Goal: Information Seeking & Learning: Learn about a topic

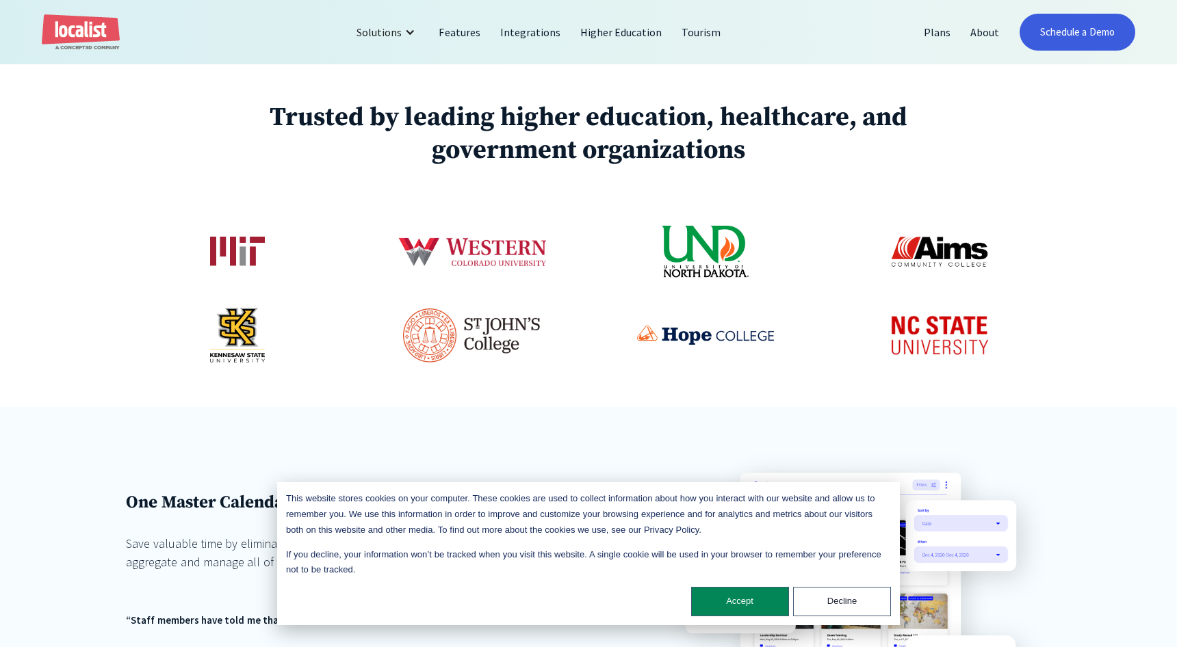
scroll to position [821, 0]
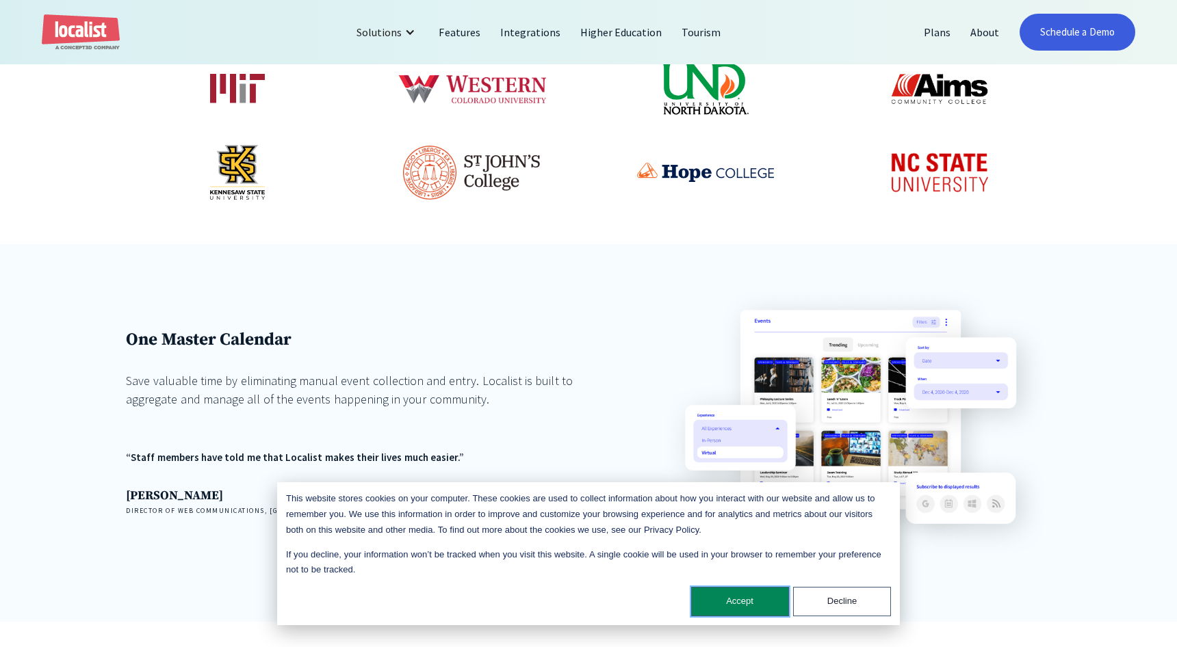
click at [729, 607] on button "Accept" at bounding box center [740, 601] width 98 height 29
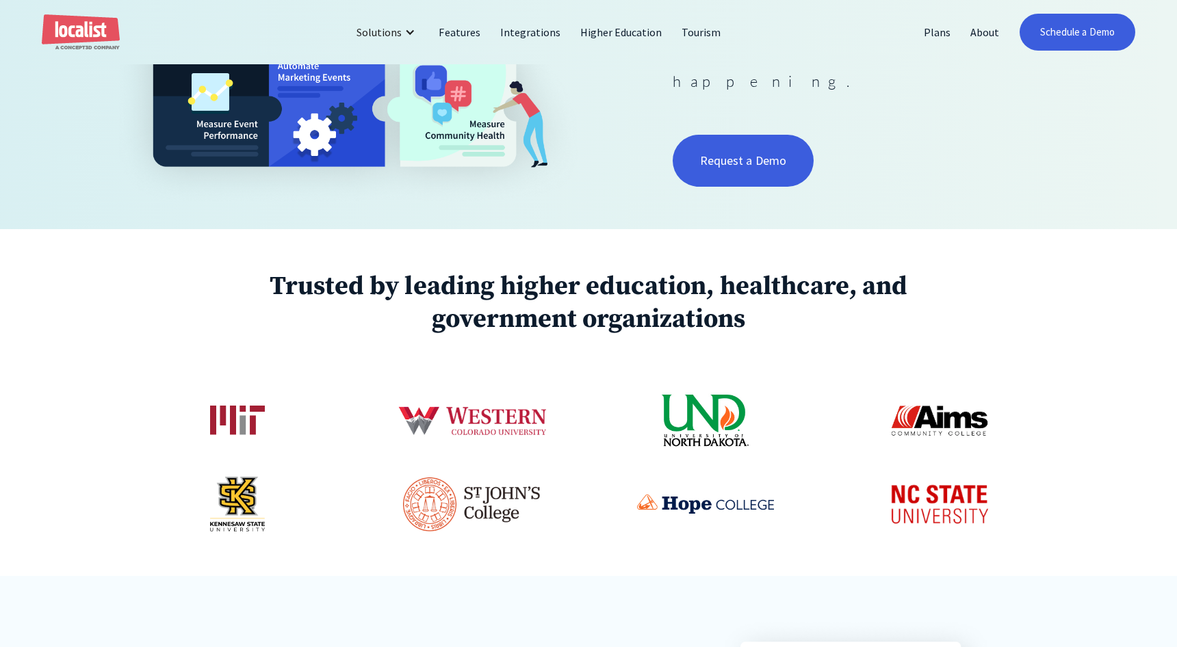
scroll to position [0, 0]
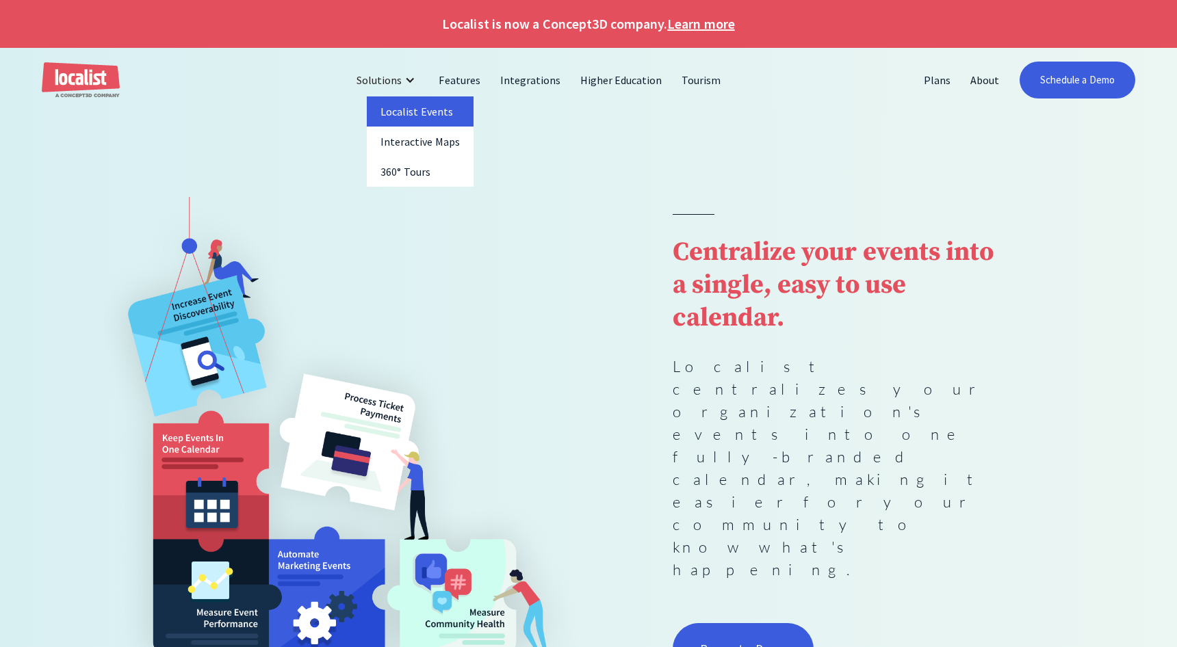
click at [417, 108] on link "Localist Events" at bounding box center [420, 111] width 107 height 30
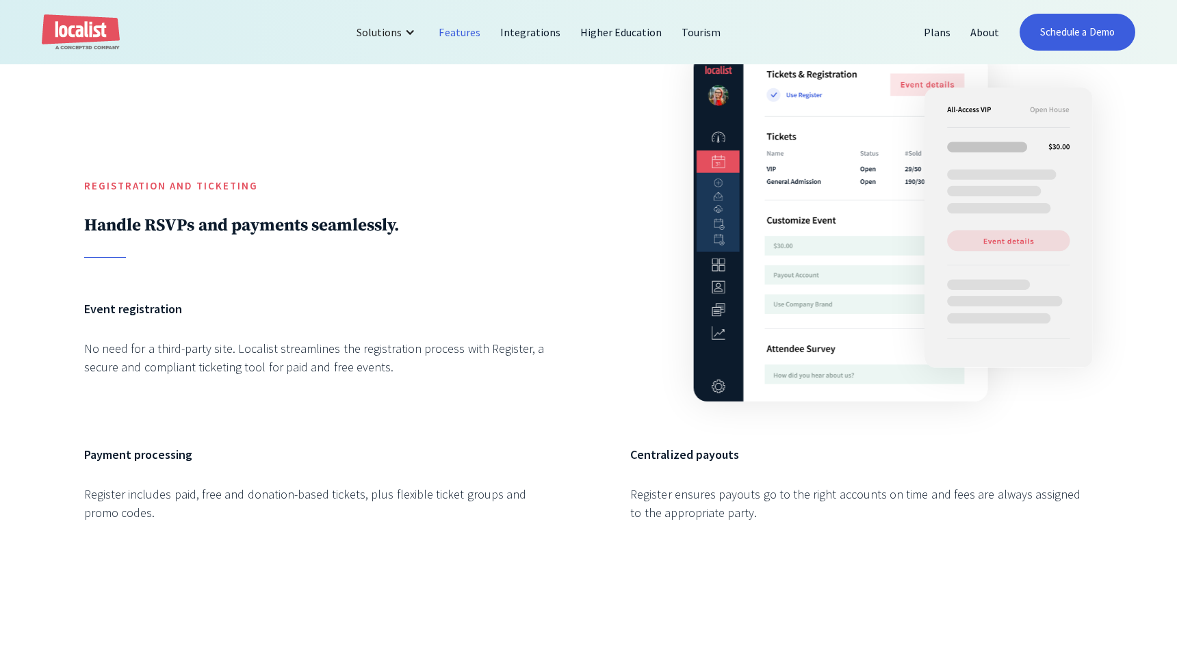
scroll to position [3745, 0]
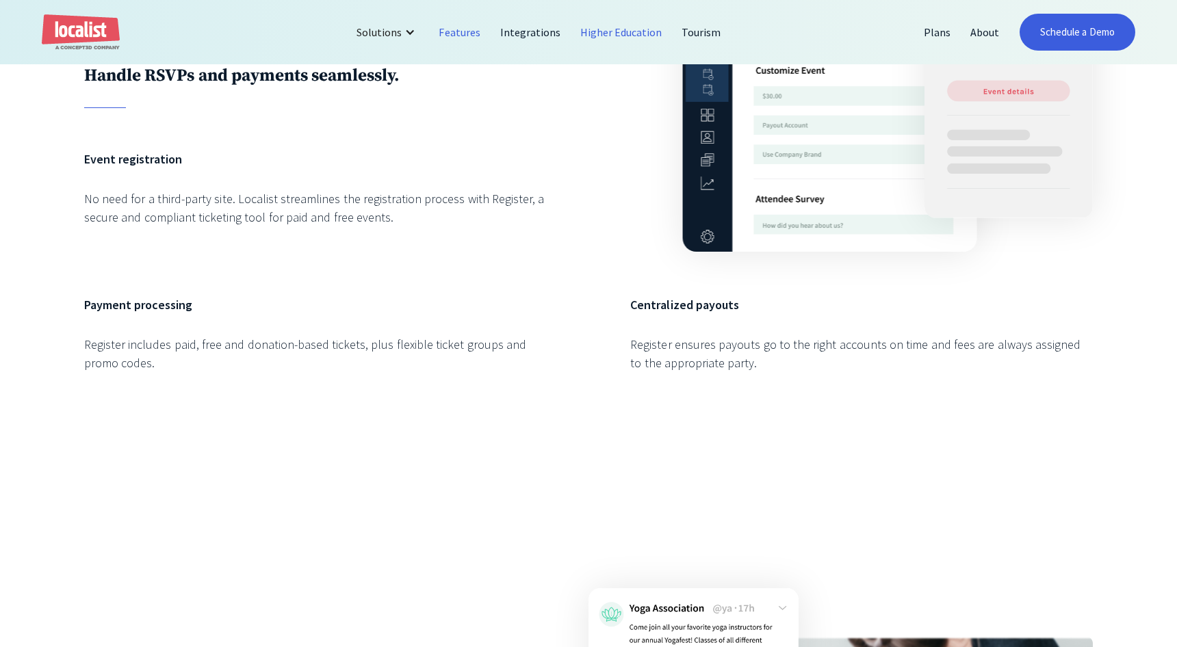
click at [640, 35] on link "Higher Education" at bounding box center [622, 32] width 102 height 33
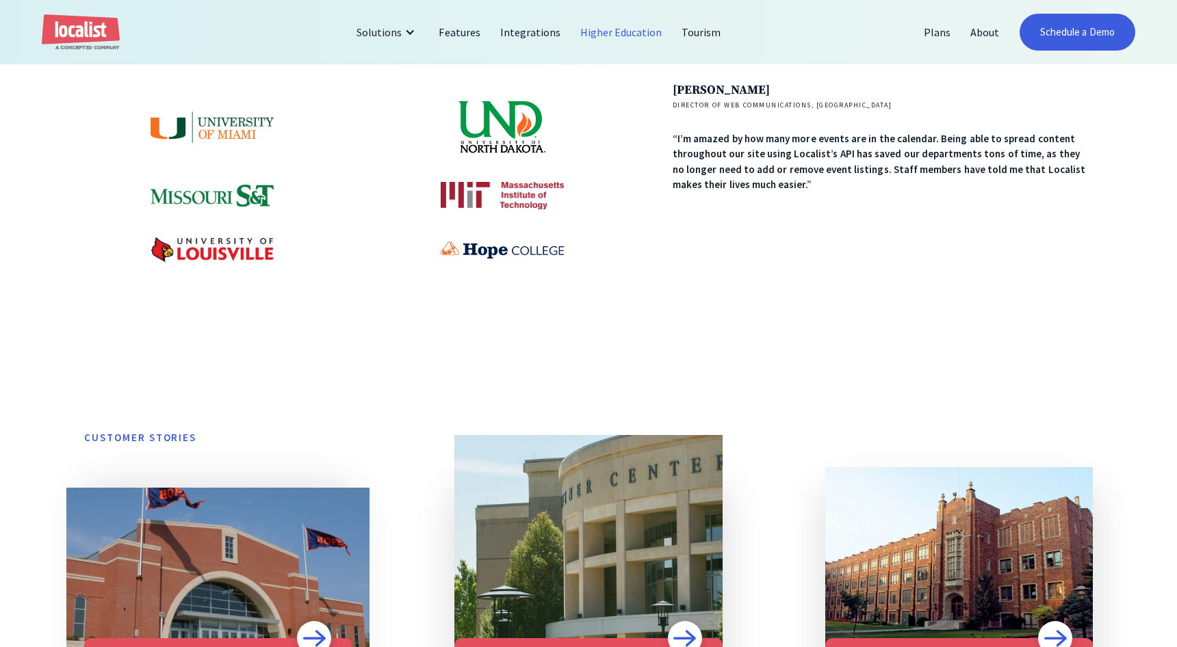
scroll to position [601, 0]
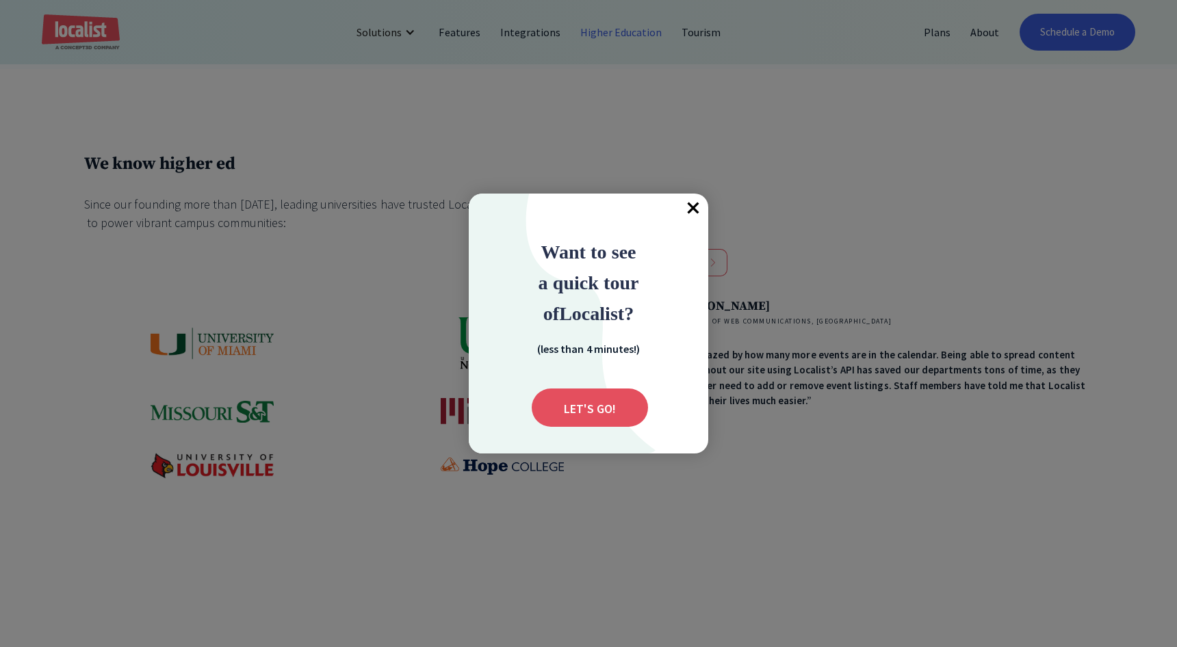
click at [696, 196] on span "×" at bounding box center [693, 209] width 30 height 30
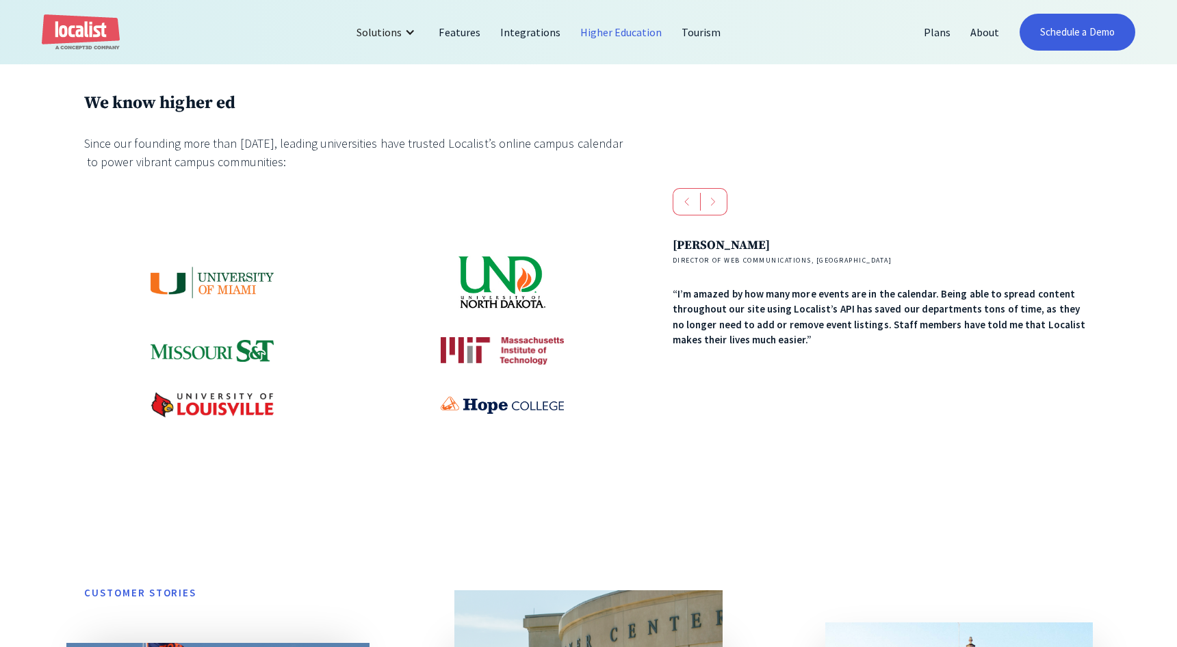
scroll to position [649, 0]
